Goal: Navigation & Orientation: Find specific page/section

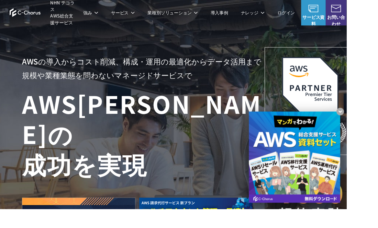
click at [33, 90] on p "AWSの導入からコスト削減、 構成・運用の最適化からデータ活用まで 規模や業種業態を問わない マネージドサービスで" at bounding box center [156, 74] width 264 height 30
click at [34, 86] on p "AWSの導入からコスト削減、 構成・運用の最適化からデータ活用まで 規模や業種業態を問わない マネージドサービスで" at bounding box center [156, 74] width 264 height 30
click at [371, 221] on x-t at bounding box center [321, 172] width 100 height 100
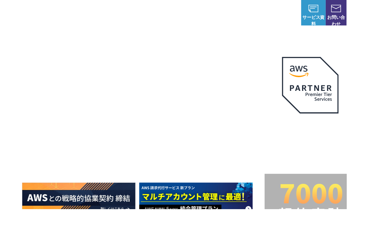
click at [27, 29] on div "AWSの導入からコスト削減、 構成・運用の最適化からデータ活用まで 規模や業種業態を問わない マネージドサービスで AWS ジャーニーの 成功を実現 AWS …" at bounding box center [206, 146] width 412 height 292
click at [35, 33] on div "AWSの導入からコスト削減、 構成・運用の最適化からデータ活用まで 規模や業種業態を問わない マネージドサービスで AWS ジャーニーの 成功を実現 AWS …" at bounding box center [206, 146] width 412 height 292
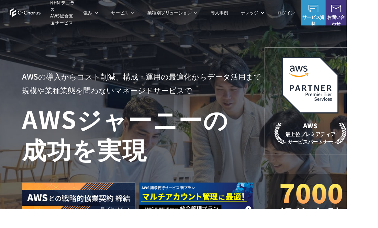
click at [24, 15] on img at bounding box center [27, 14] width 34 height 10
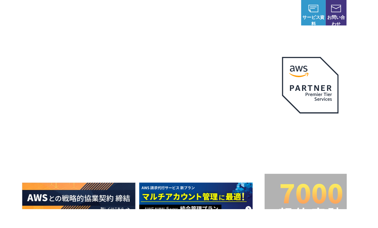
click at [64, 15] on span "NHN テコラス AWS総合支援サービス" at bounding box center [69, 13] width 29 height 29
